Goal: Information Seeking & Learning: Find specific fact

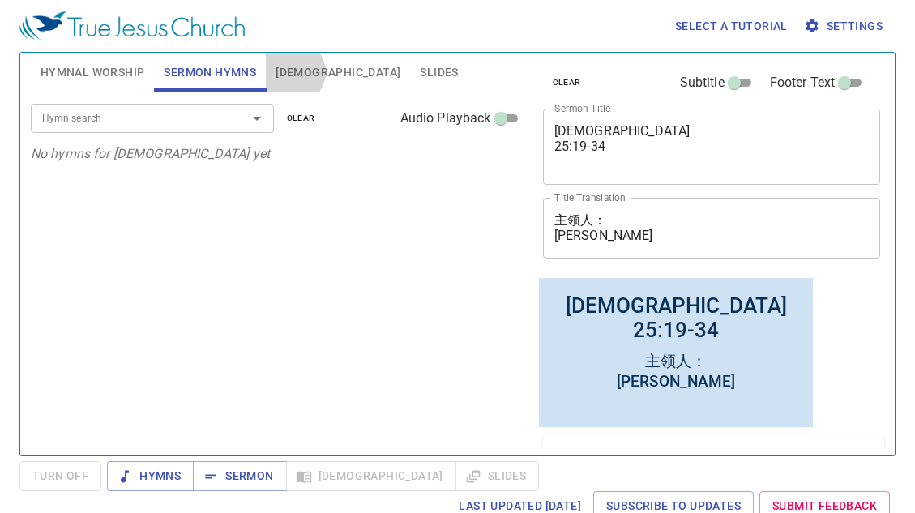
click at [293, 72] on span "[DEMOGRAPHIC_DATA]" at bounding box center [338, 72] width 125 height 20
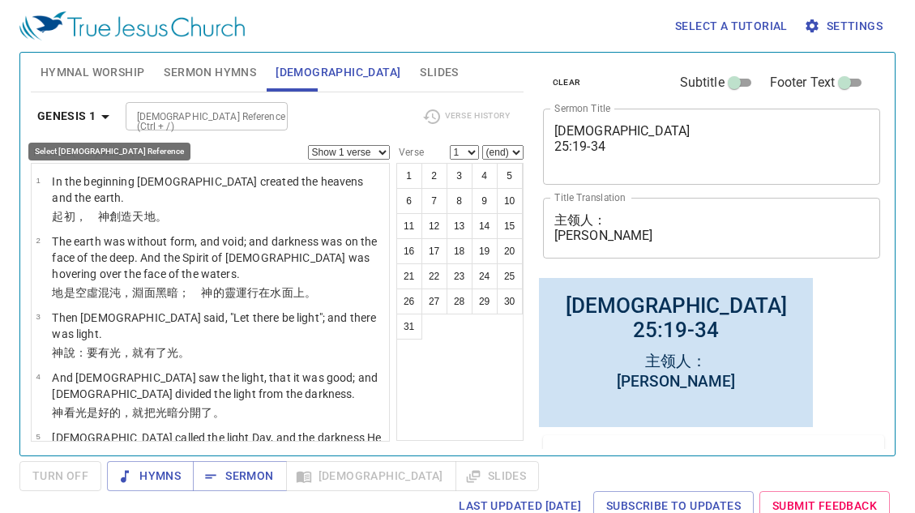
click at [107, 115] on icon "button" at bounding box center [105, 117] width 8 height 4
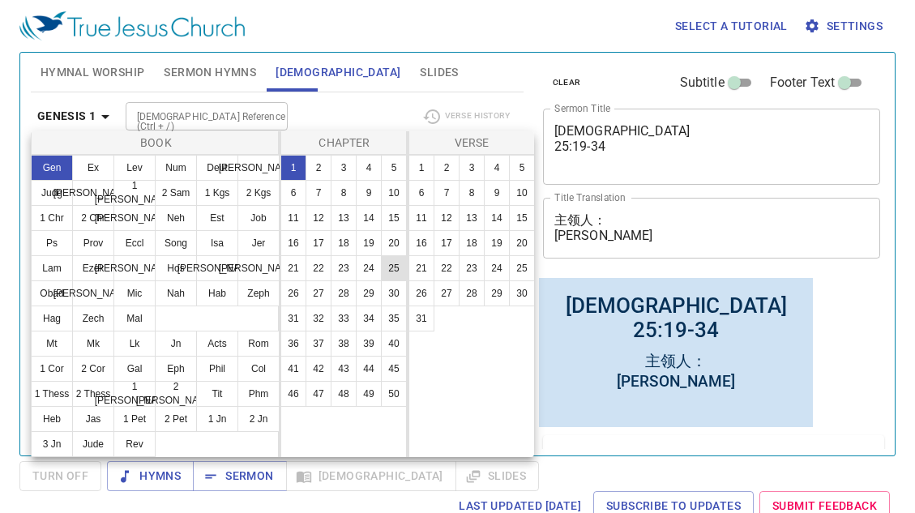
click at [395, 271] on button "25" at bounding box center [394, 268] width 26 height 26
click at [499, 240] on button "19" at bounding box center [497, 243] width 26 height 26
select select "19"
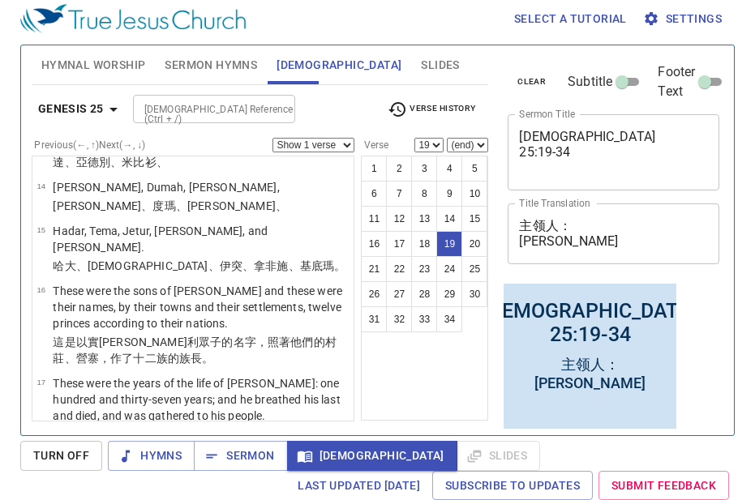
scroll to position [1287, 0]
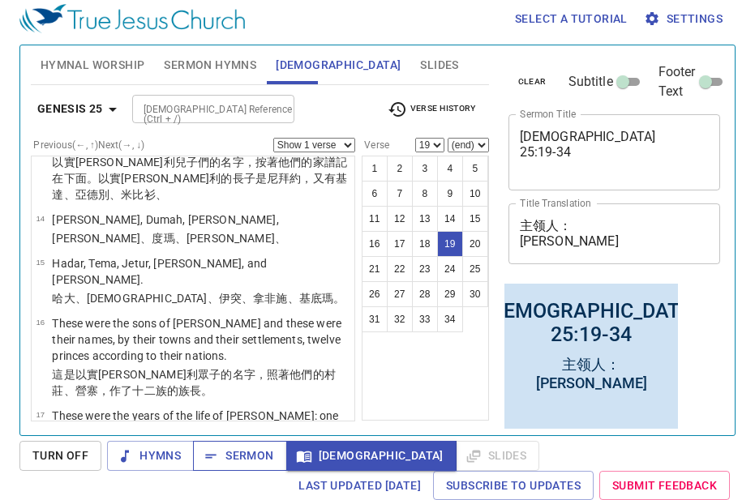
click at [220, 461] on span "Sermon" at bounding box center [239, 456] width 67 height 20
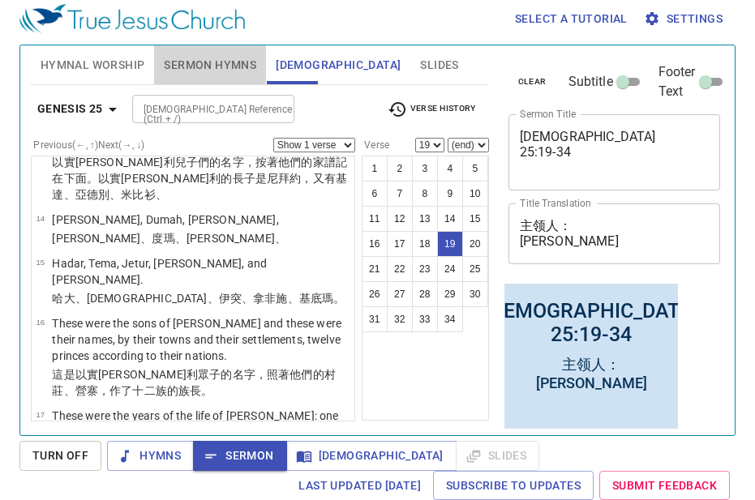
click at [219, 63] on span "Sermon Hymns" at bounding box center [210, 65] width 92 height 20
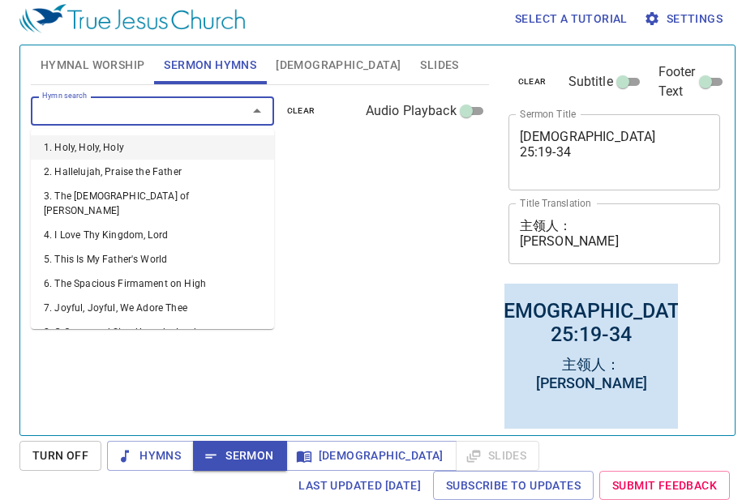
click at [140, 115] on input "Hymn search" at bounding box center [129, 110] width 186 height 19
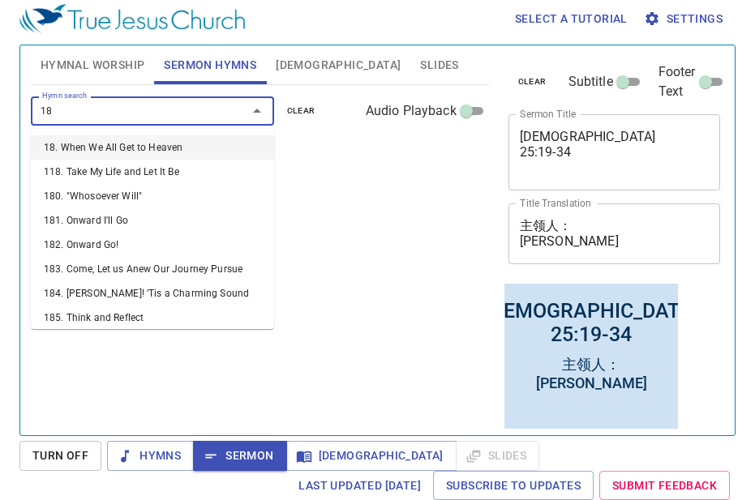
type input "185"
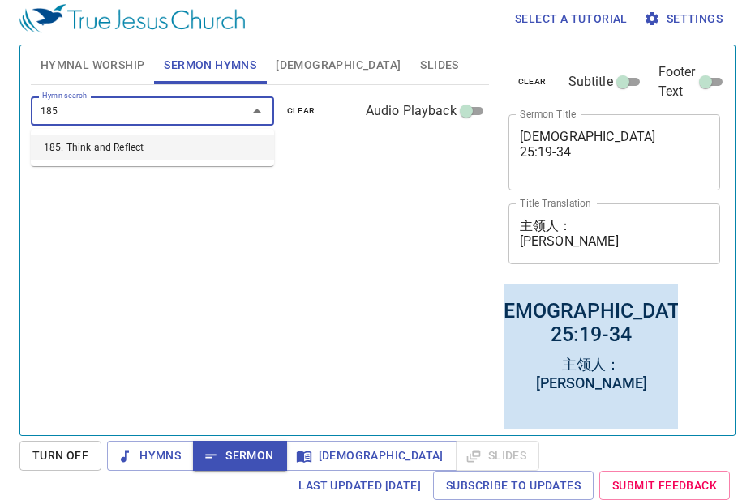
click at [141, 159] on ul "185. Think and Reflect" at bounding box center [152, 147] width 243 height 37
click at [133, 147] on li "185. Think and Reflect" at bounding box center [152, 147] width 243 height 24
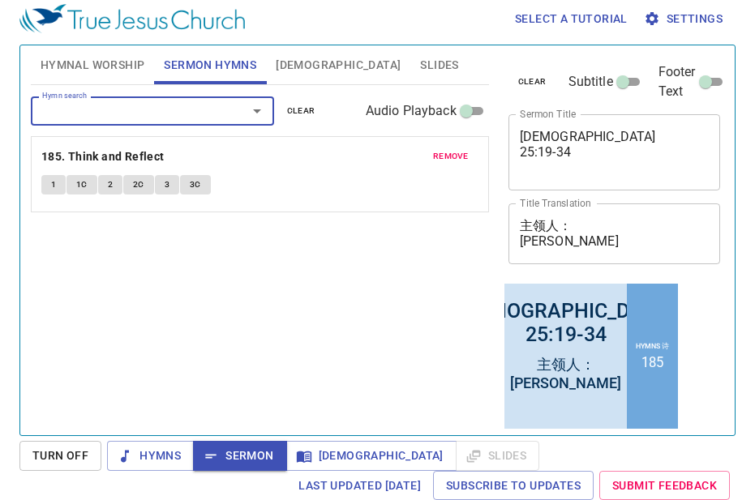
click at [54, 188] on span "1" at bounding box center [53, 185] width 5 height 15
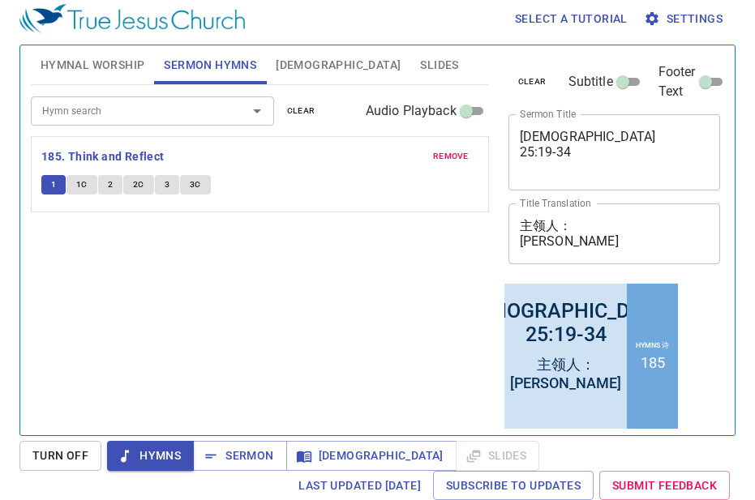
click at [83, 186] on span "1C" at bounding box center [81, 185] width 11 height 15
click at [105, 186] on button "2" at bounding box center [110, 184] width 24 height 19
click at [135, 182] on span "2C" at bounding box center [138, 185] width 11 height 15
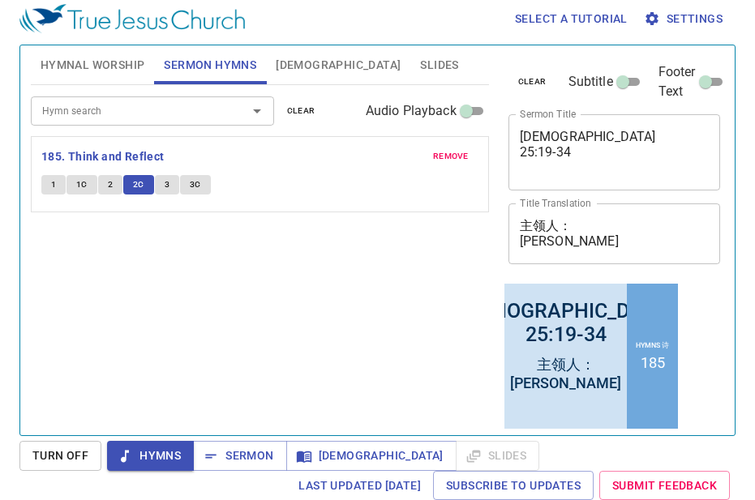
click at [168, 186] on span "3" at bounding box center [167, 185] width 5 height 15
click at [198, 182] on span "3C" at bounding box center [195, 185] width 11 height 15
click at [239, 460] on span "Sermon" at bounding box center [239, 456] width 67 height 20
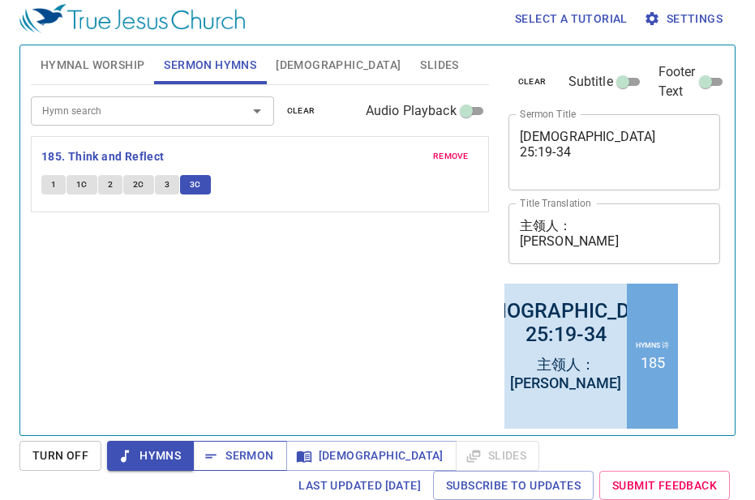
click at [239, 460] on span "Sermon" at bounding box center [239, 456] width 67 height 20
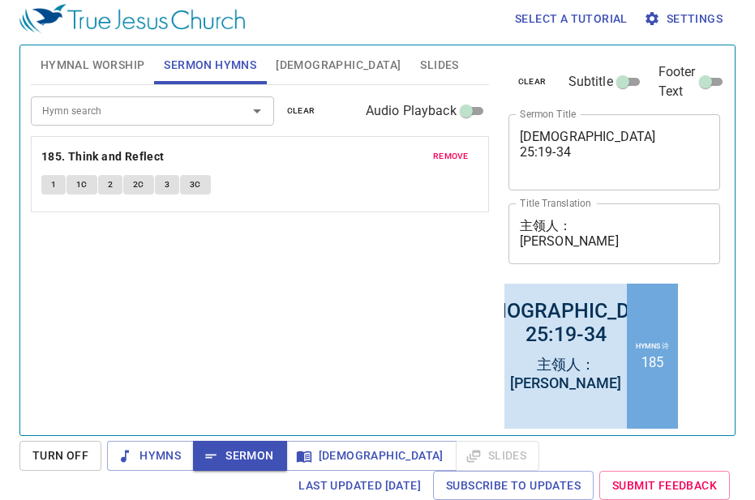
click at [293, 64] on span "[DEMOGRAPHIC_DATA]" at bounding box center [338, 65] width 125 height 20
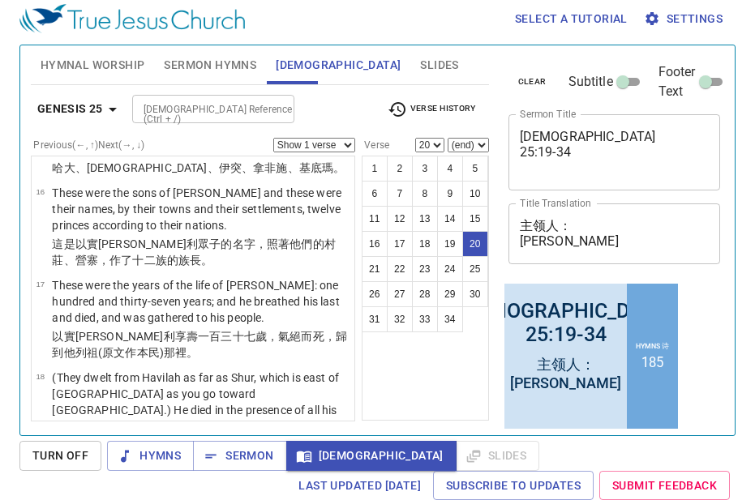
scroll to position [1422, 0]
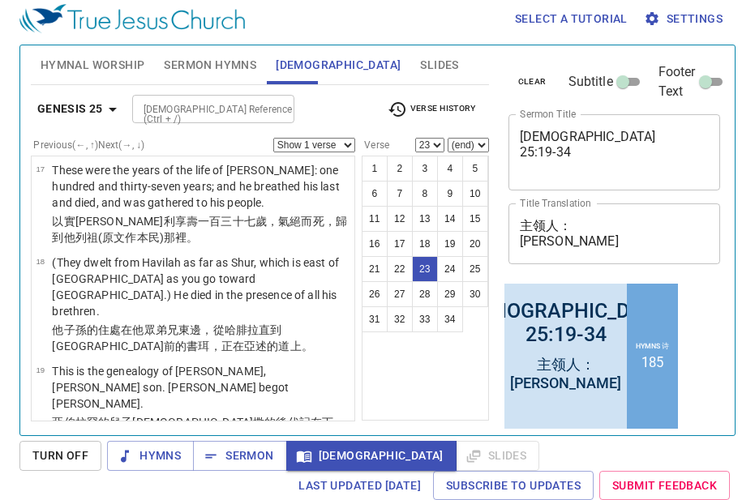
scroll to position [1687, 0]
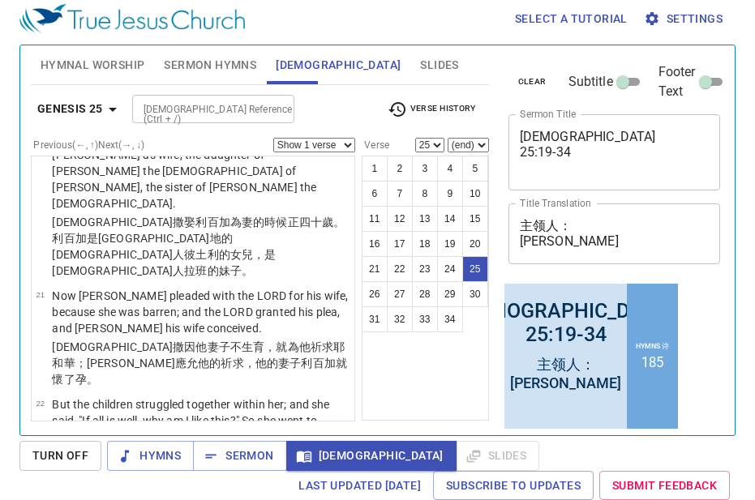
scroll to position [1859, 0]
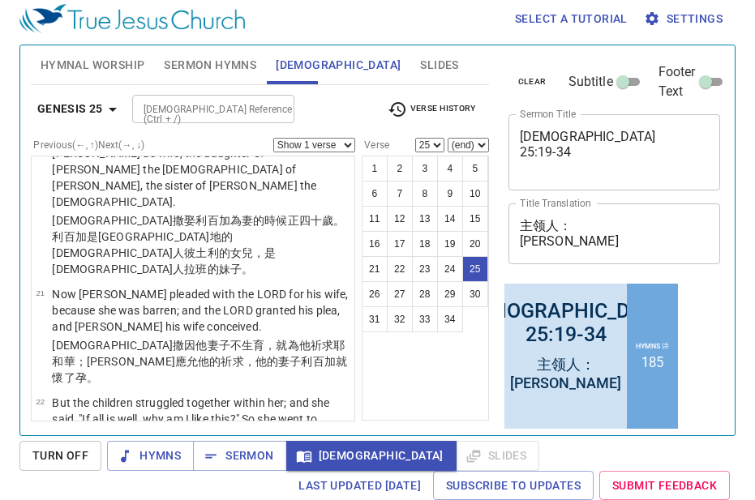
select select "27"
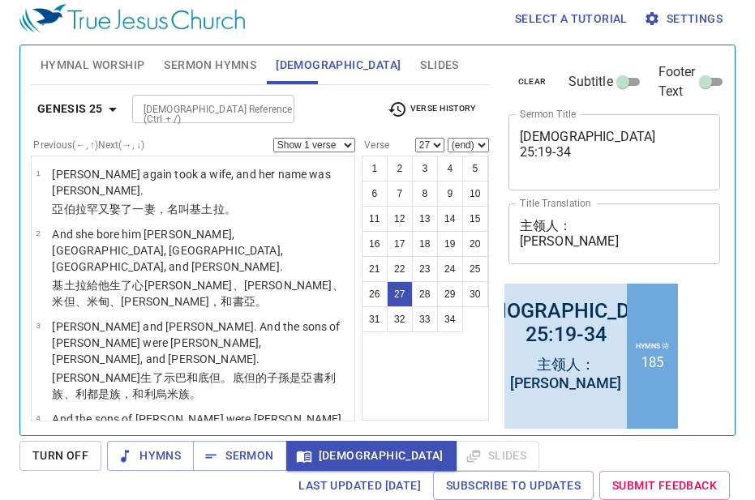
scroll to position [1992, 0]
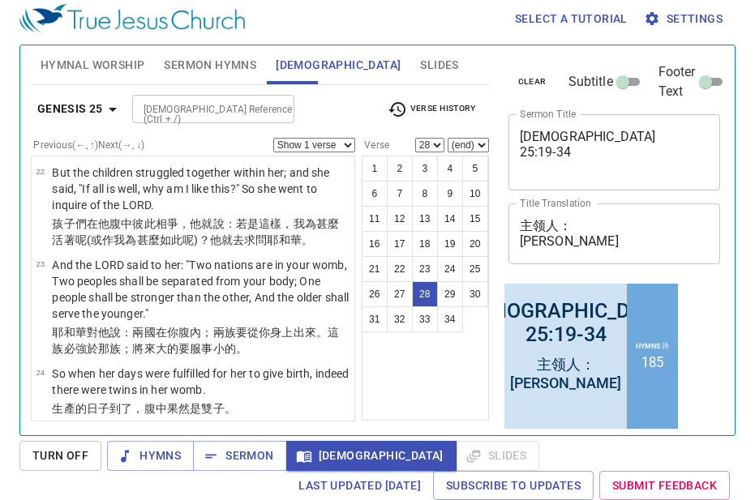
scroll to position [2093, 0]
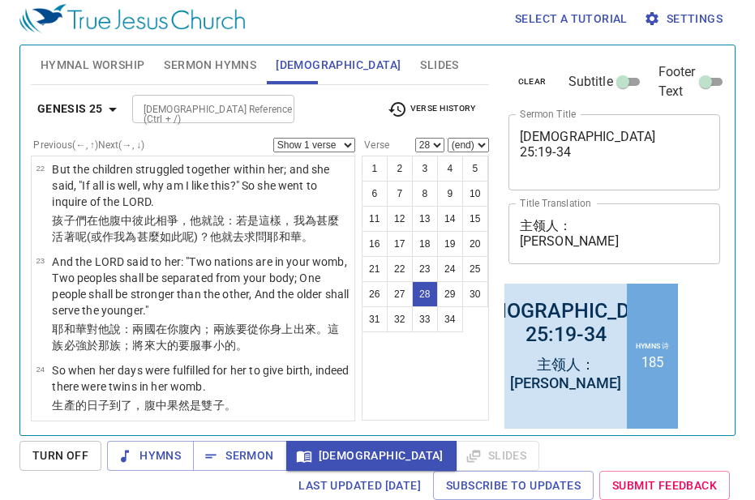
select select "29"
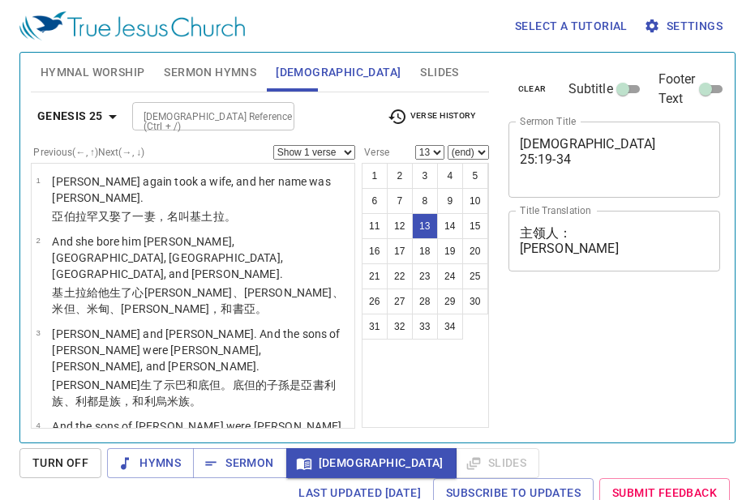
select select "13"
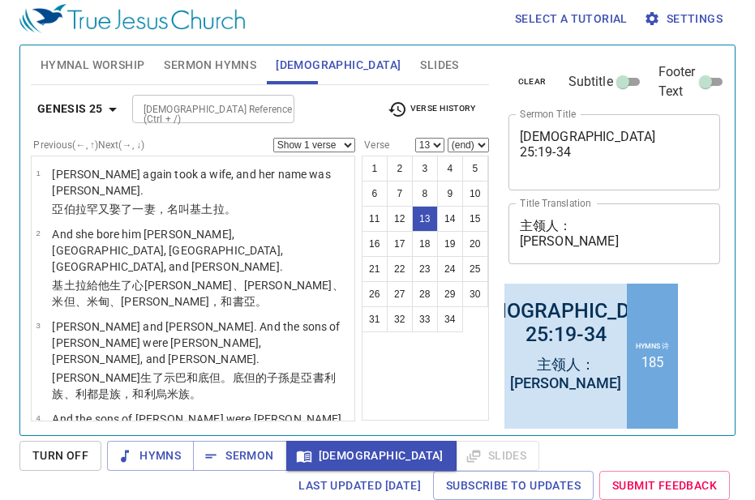
scroll to position [851, 0]
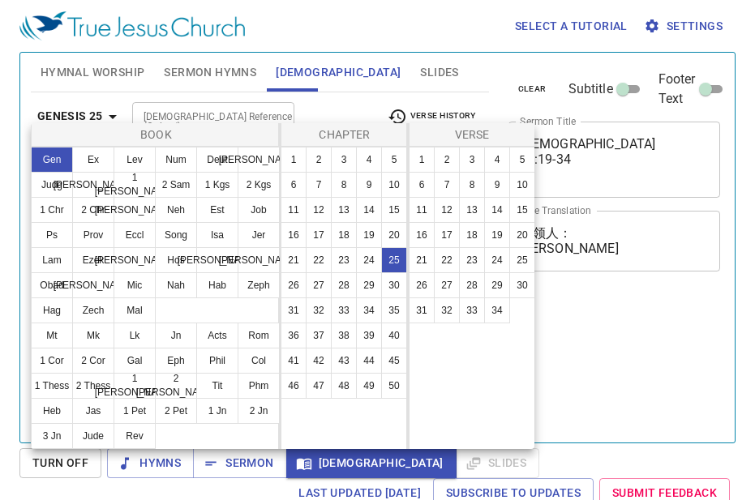
select select "20"
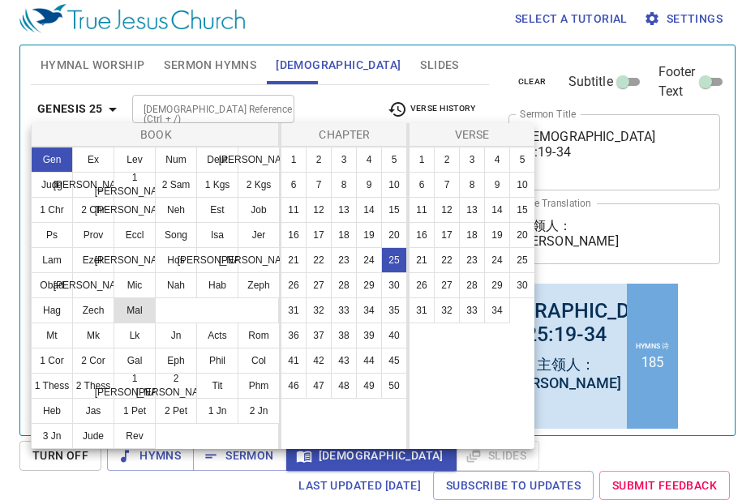
scroll to position [7, 0]
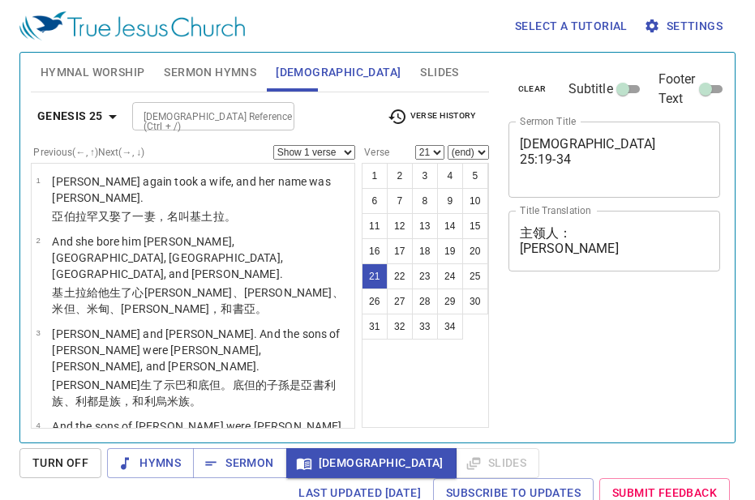
select select "21"
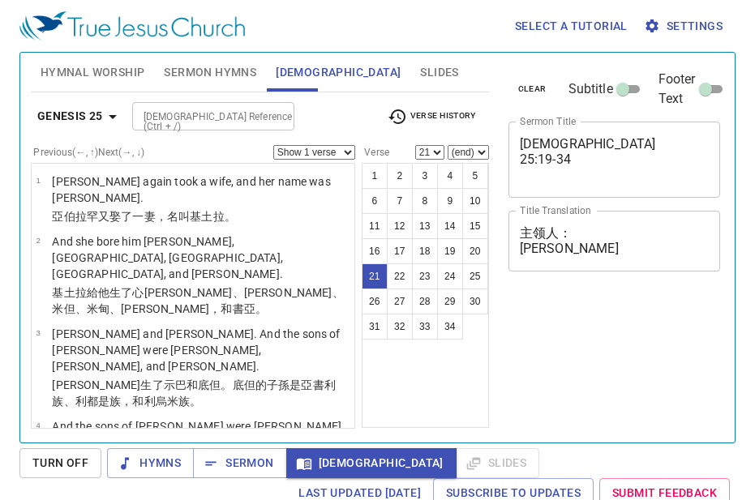
scroll to position [7, 0]
select select "23"
select select "26"
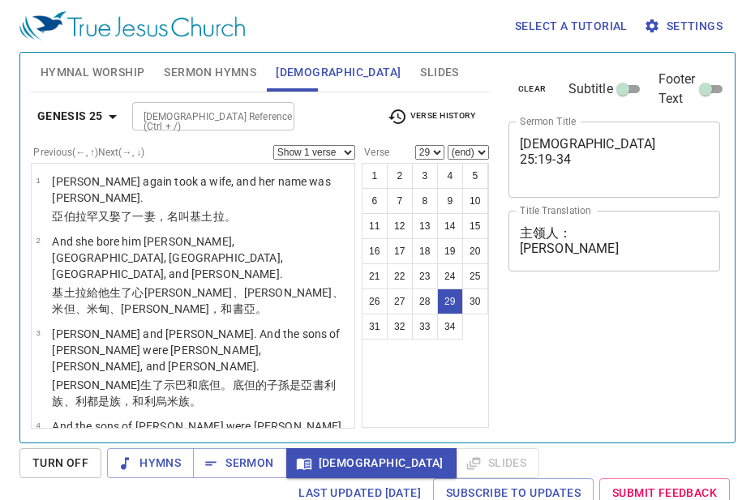
select select "29"
select select "34"
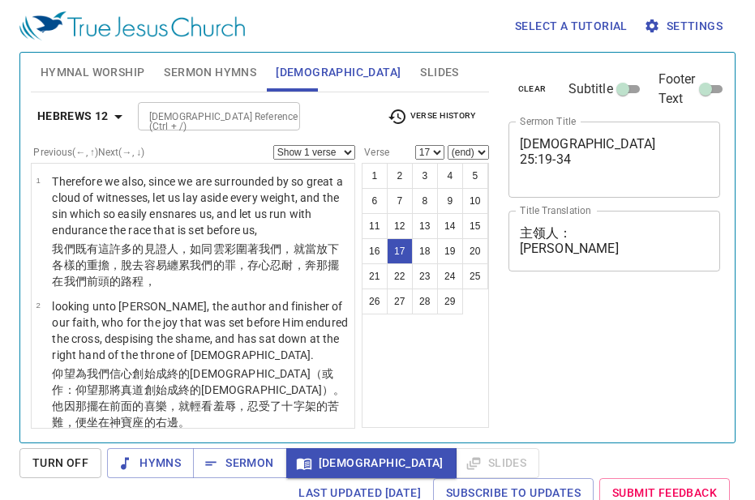
select select "17"
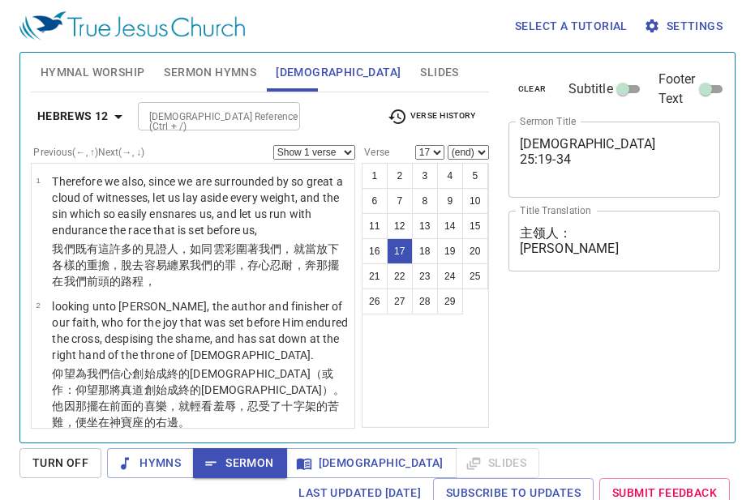
select select "17"
